Goal: Task Accomplishment & Management: Use online tool/utility

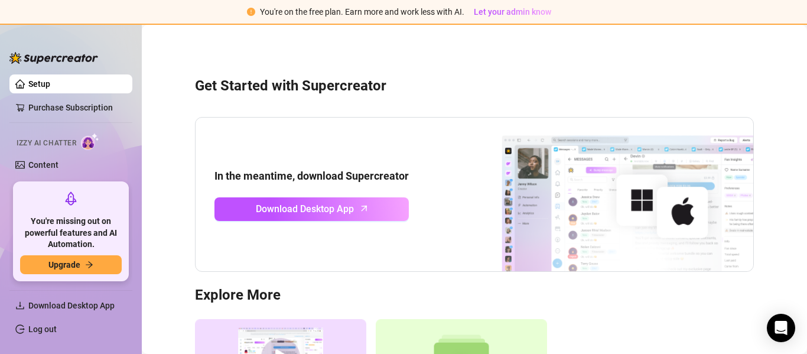
click at [83, 193] on div "You're missing out on powerful features and AI Automation. Upgrade" at bounding box center [71, 230] width 102 height 85
click at [49, 166] on link "Content" at bounding box center [43, 164] width 30 height 9
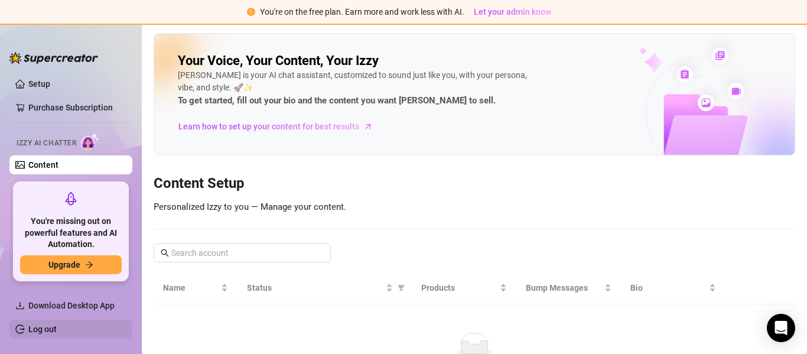
click at [47, 333] on link "Log out" at bounding box center [42, 328] width 28 height 9
